Goal: Information Seeking & Learning: Learn about a topic

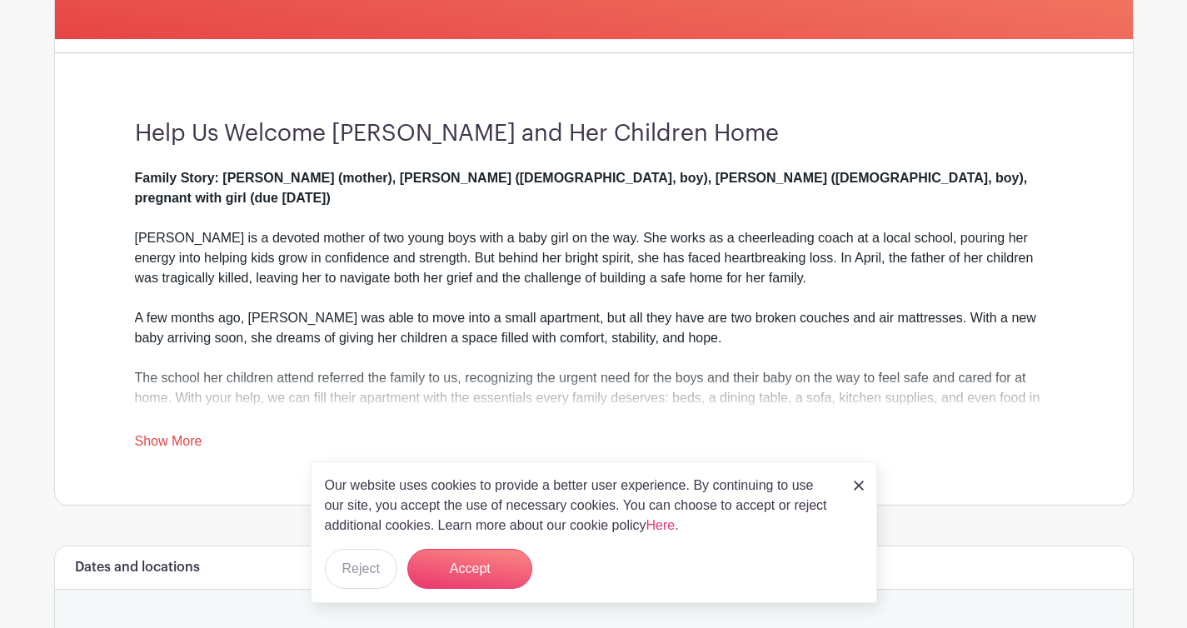
scroll to position [408, 0]
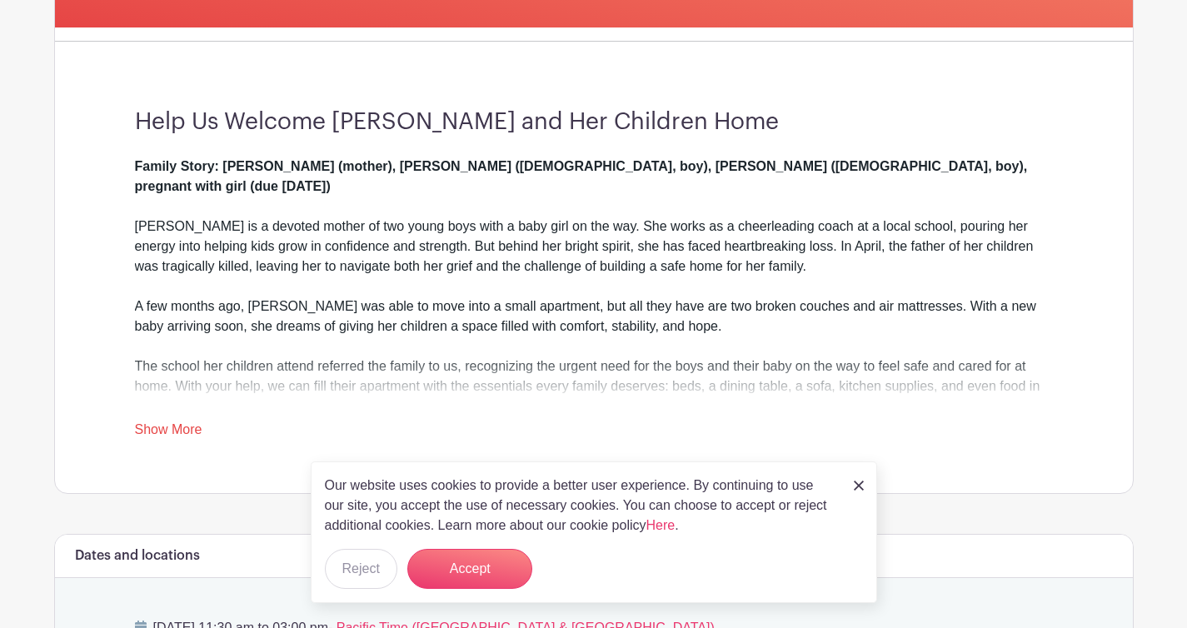
click at [860, 484] on img at bounding box center [859, 486] width 10 height 10
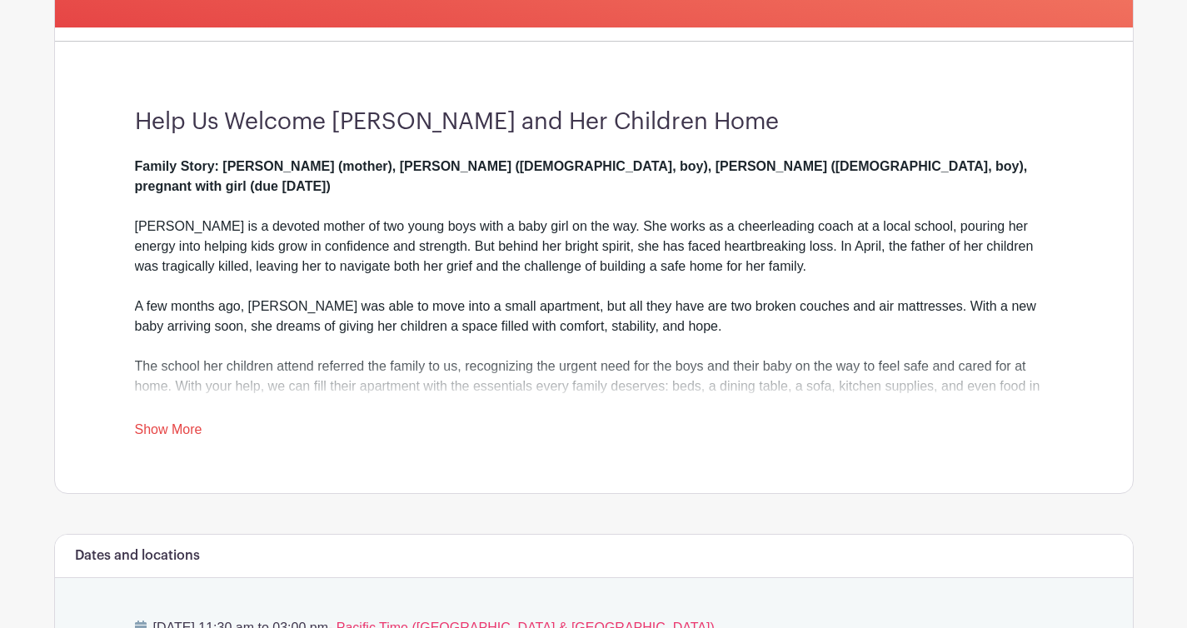
click at [173, 425] on link "Show More" at bounding box center [168, 432] width 67 height 21
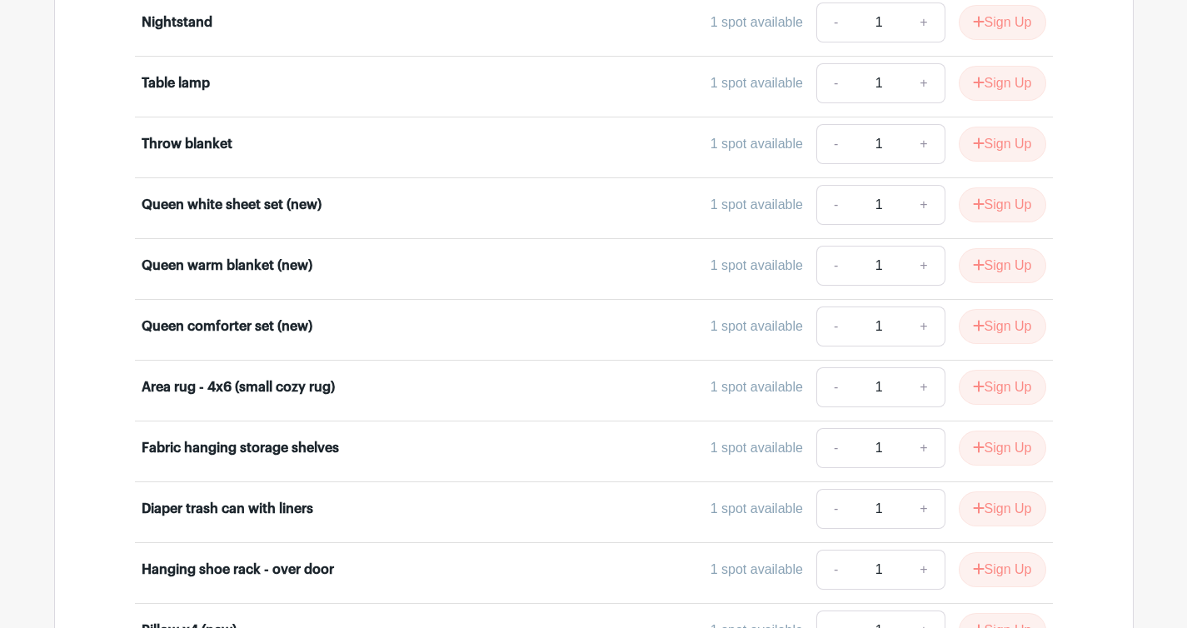
scroll to position [5081, 0]
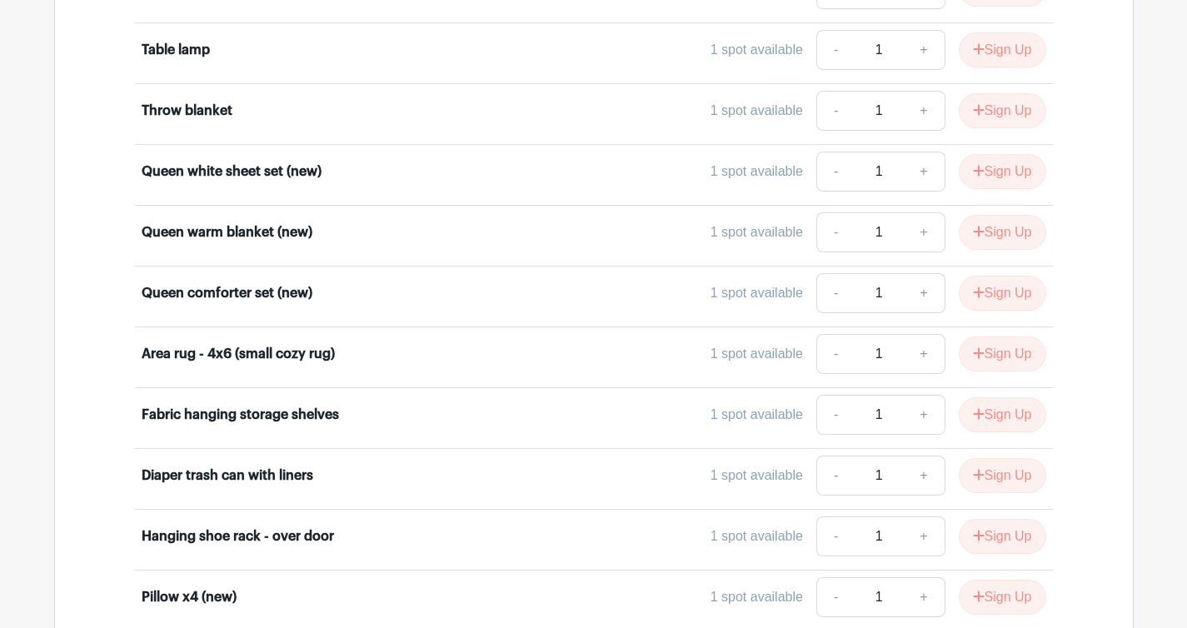
click at [177, 416] on div "Fabric hanging storage shelves 1 spot available - 1 + Sign Up" at bounding box center [594, 418] width 905 height 47
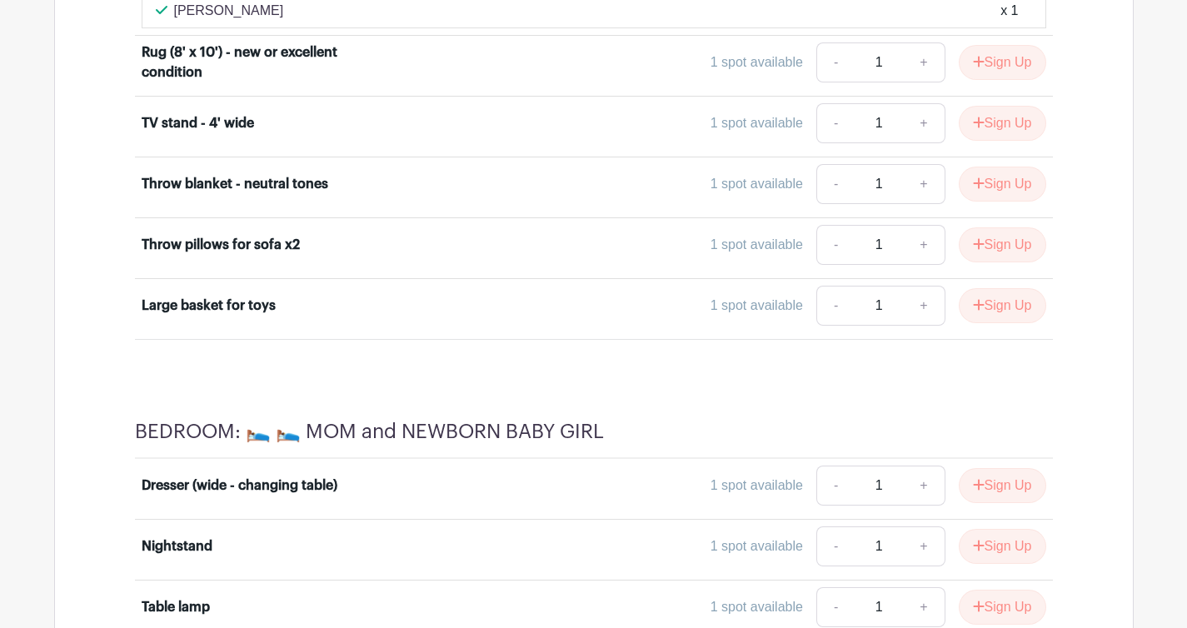
scroll to position [4651, 0]
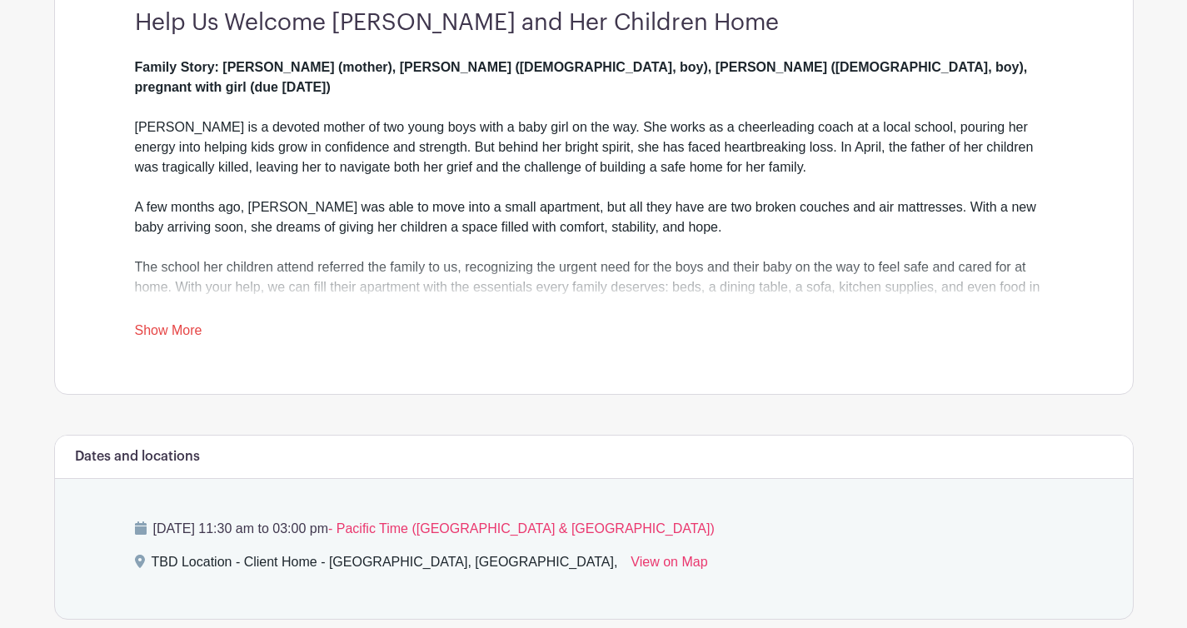
scroll to position [515, 0]
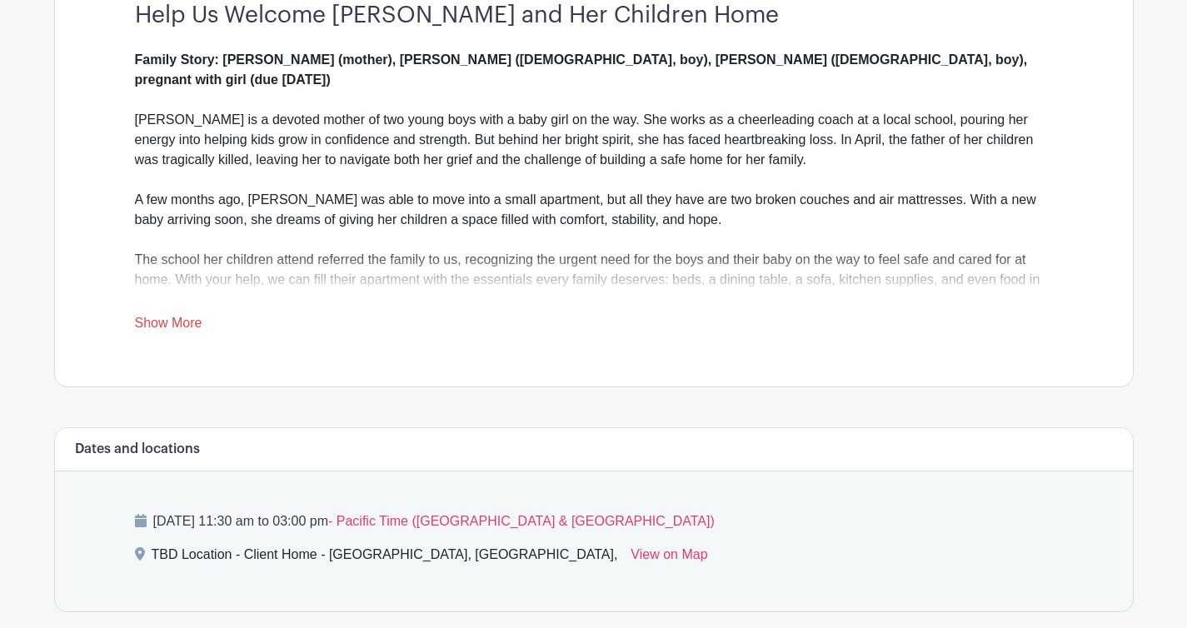
click at [157, 320] on link "Show More" at bounding box center [168, 326] width 67 height 21
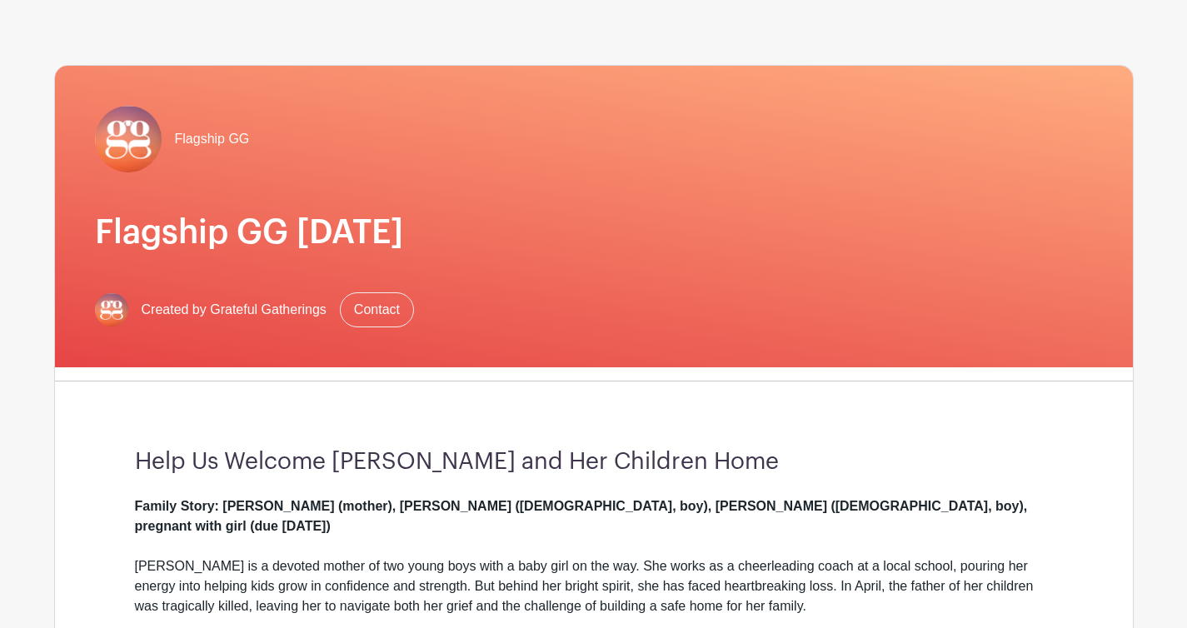
scroll to position [0, 0]
